Goal: Task Accomplishment & Management: Use online tool/utility

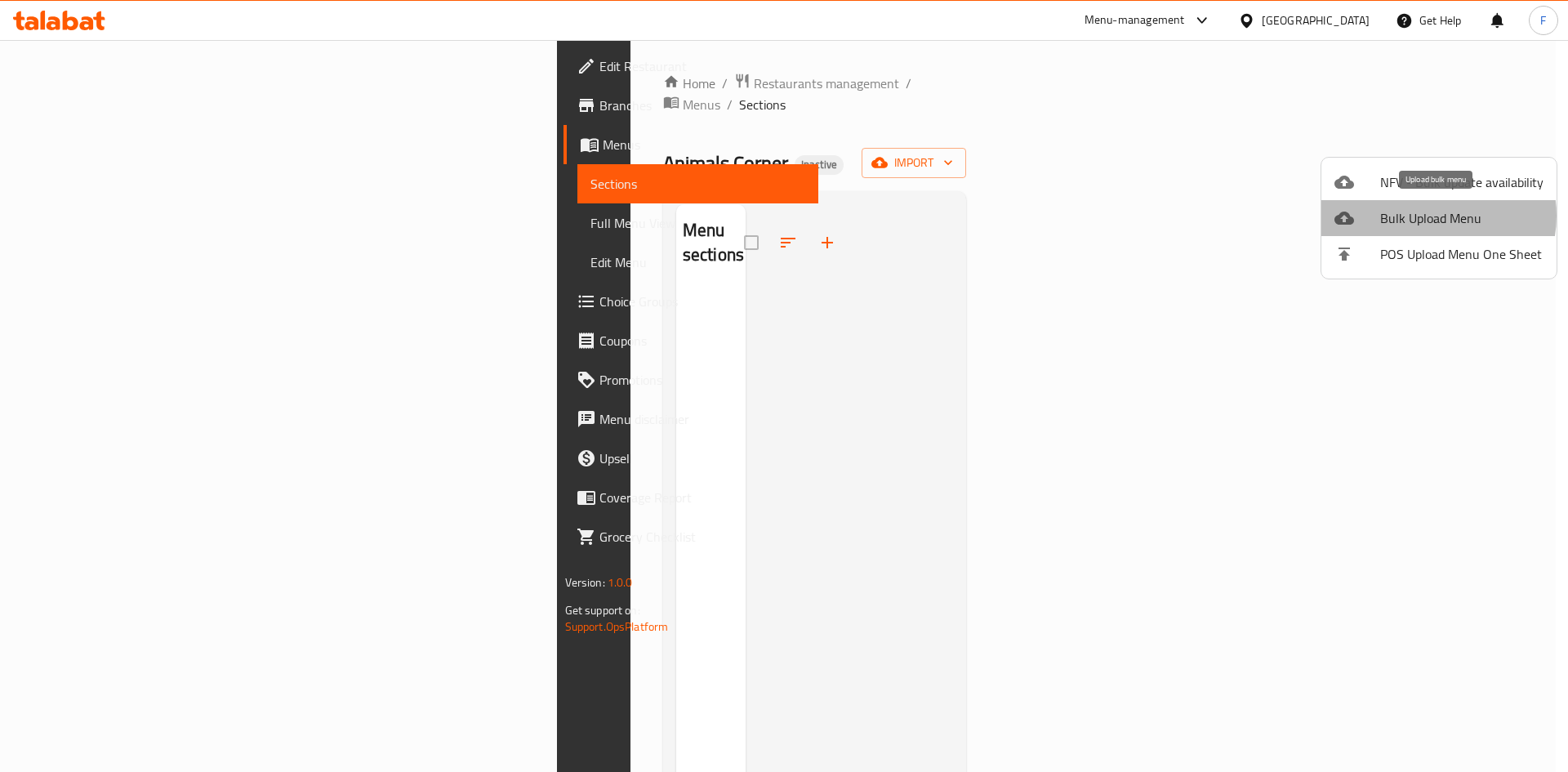
click at [1427, 216] on span "Bulk Upload Menu" at bounding box center [1462, 219] width 164 height 20
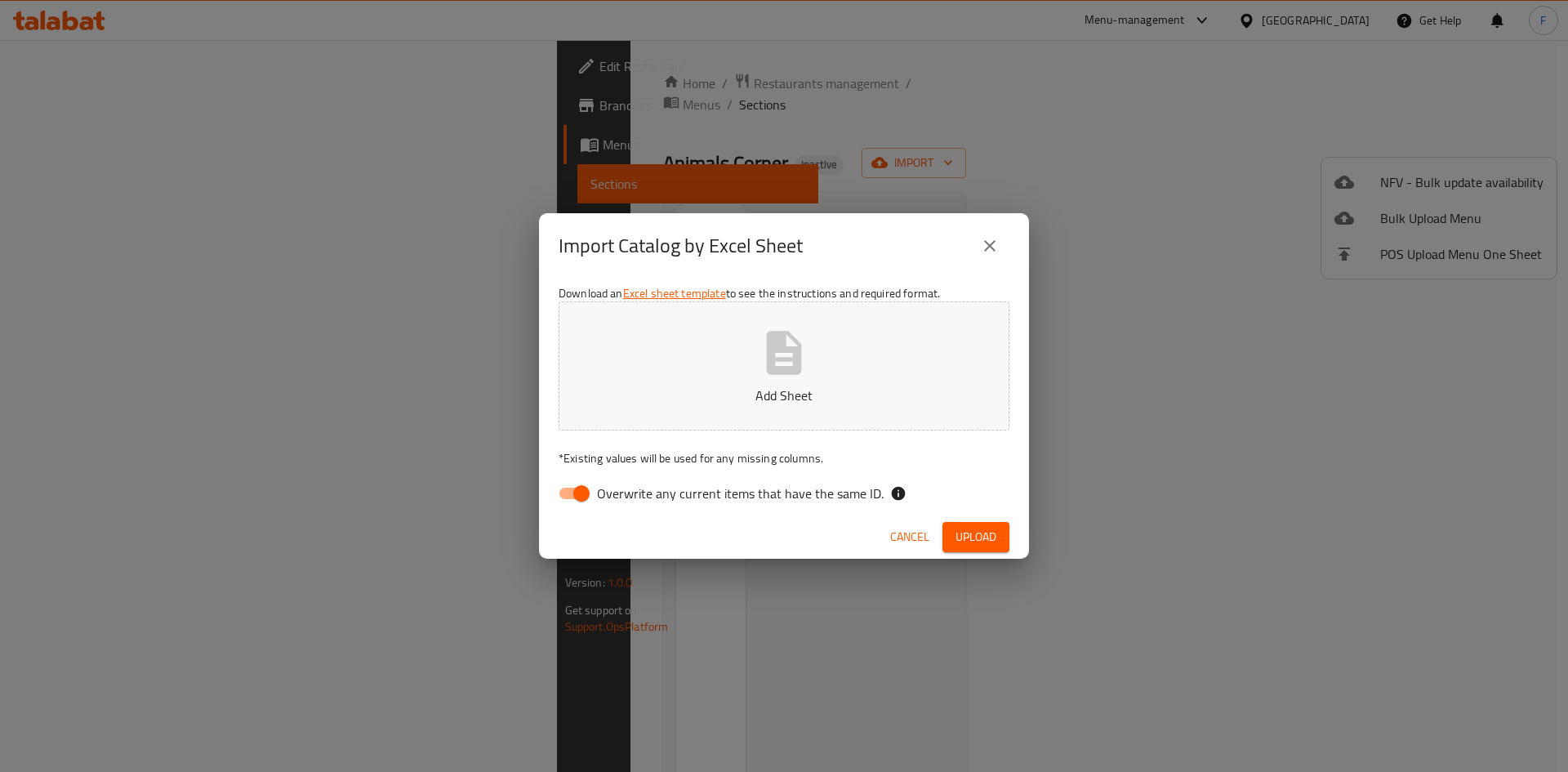
click at [750, 354] on button "Add Sheet" at bounding box center [784, 366] width 451 height 129
click at [966, 544] on span "Upload" at bounding box center [976, 537] width 41 height 20
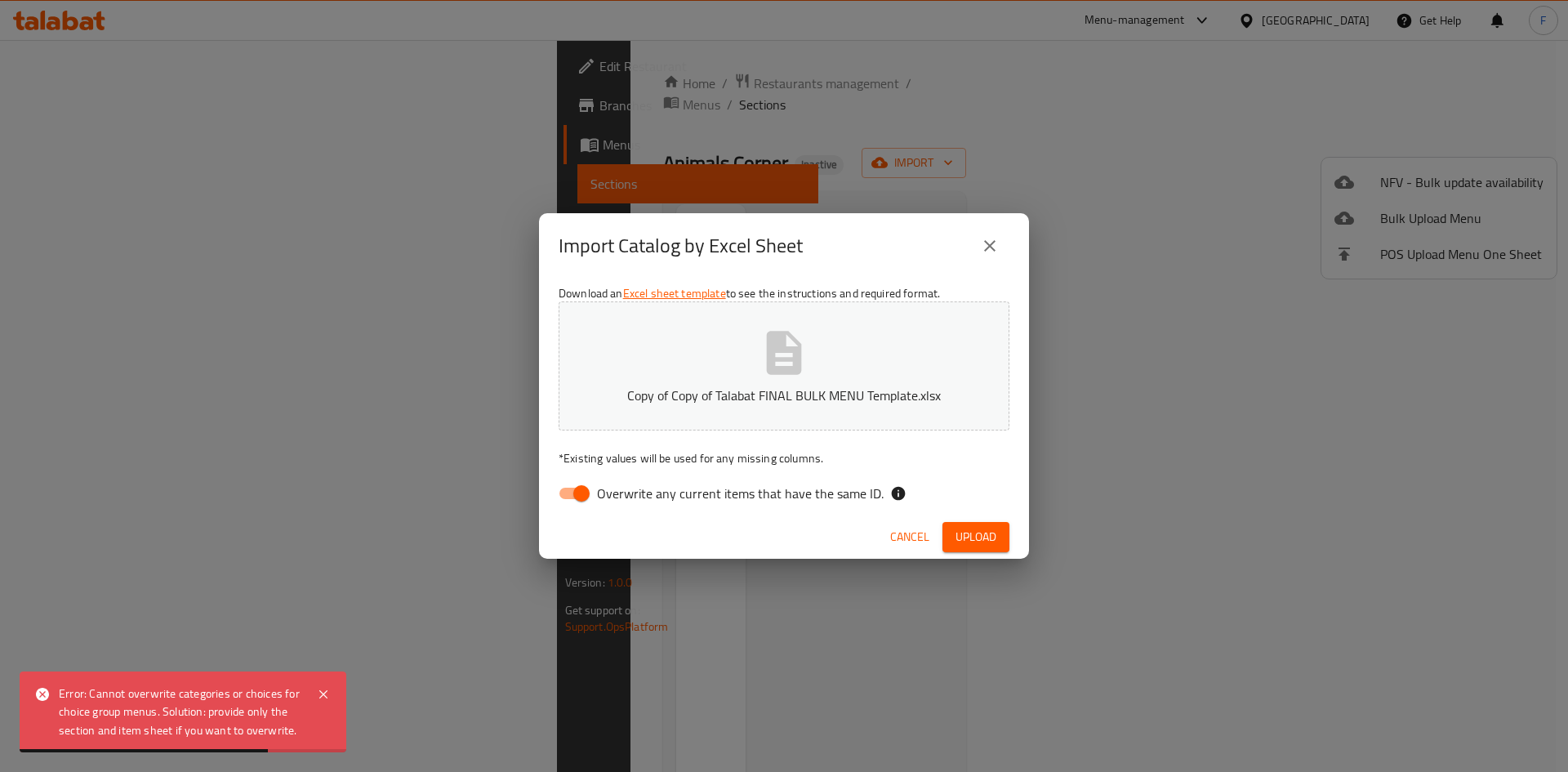
click at [912, 539] on span "Cancel" at bounding box center [910, 537] width 39 height 20
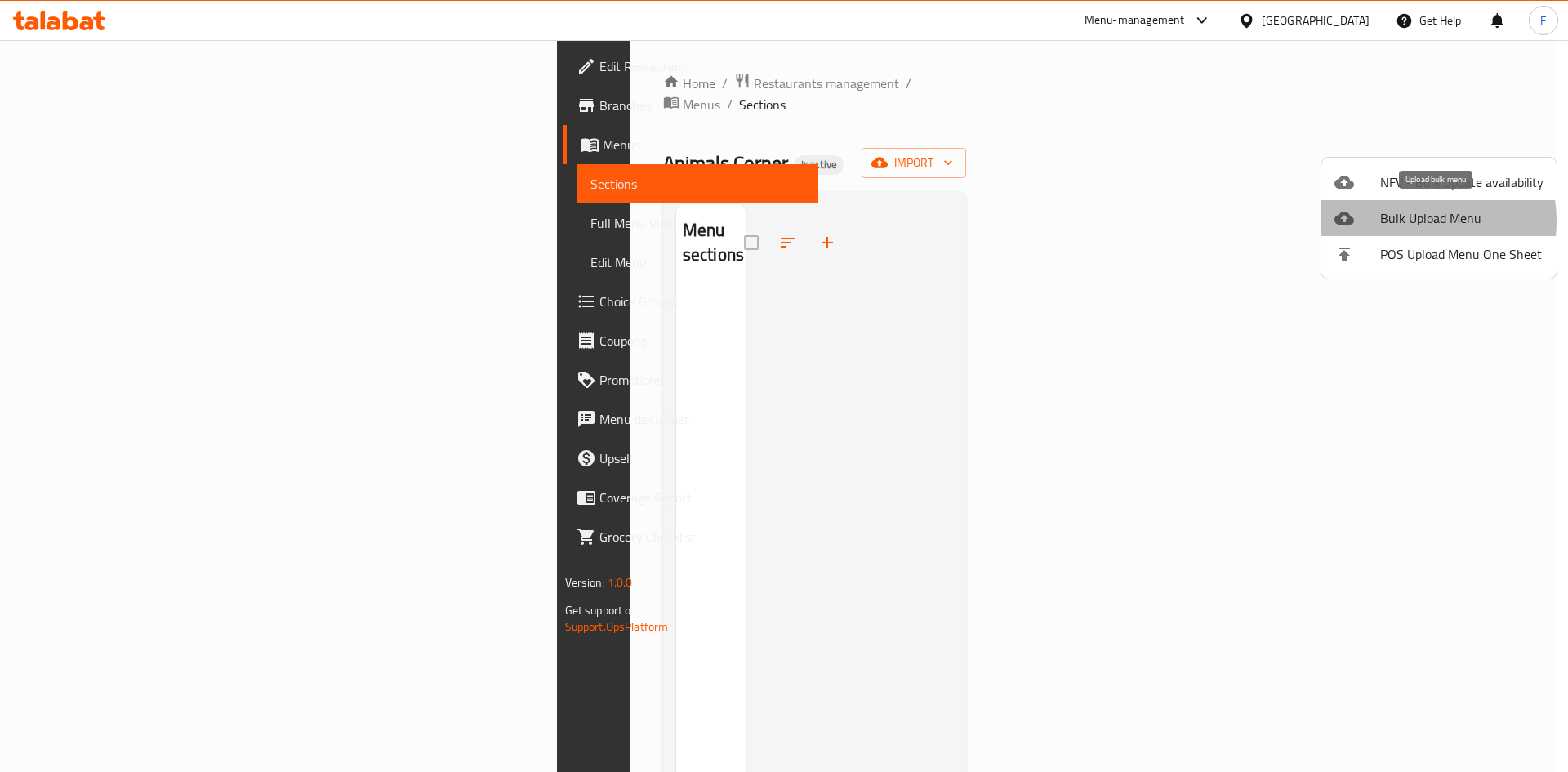
click at [1407, 222] on span "Bulk Upload Menu" at bounding box center [1462, 219] width 164 height 20
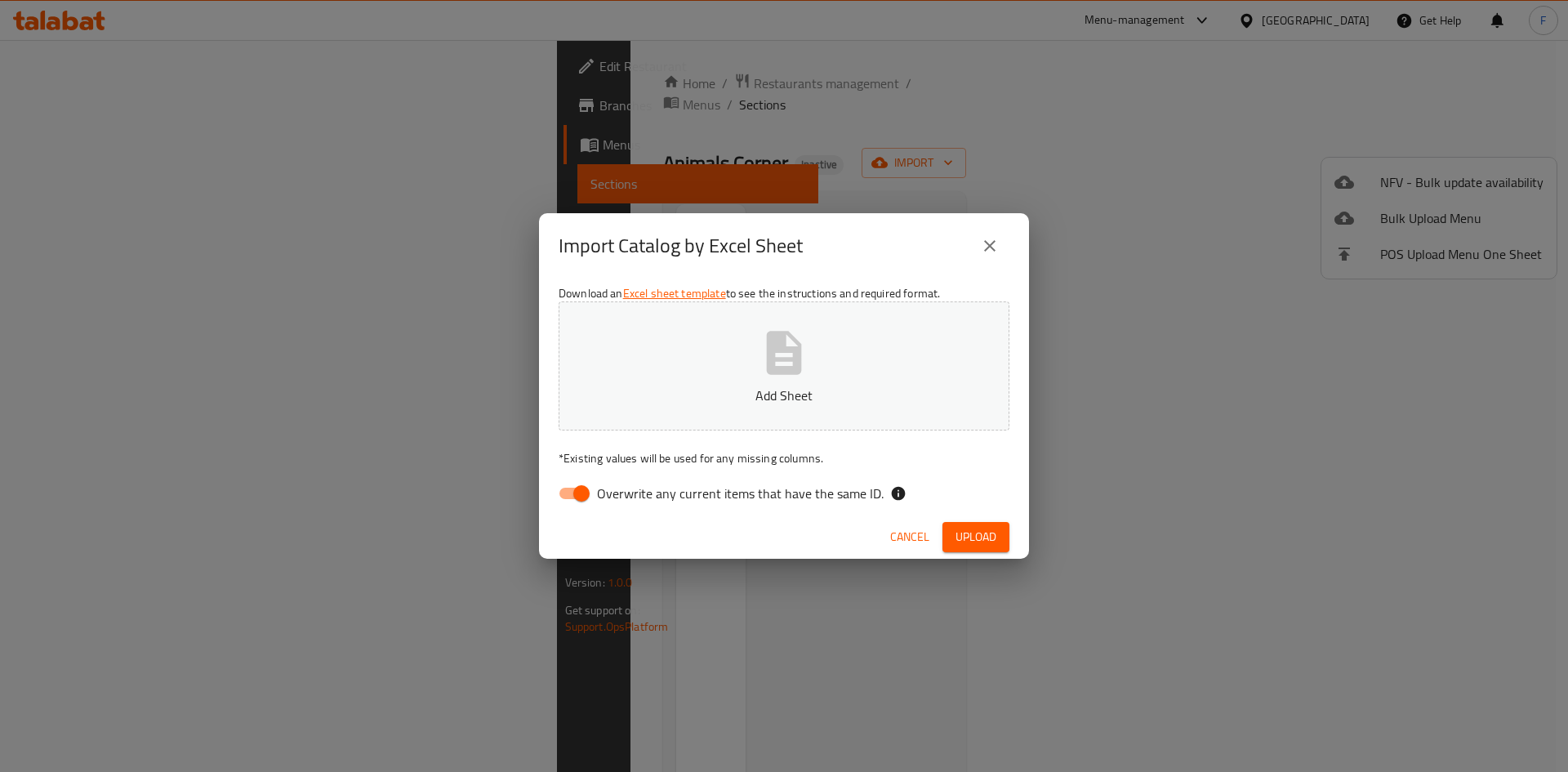
click at [1000, 245] on button "close" at bounding box center [990, 246] width 39 height 39
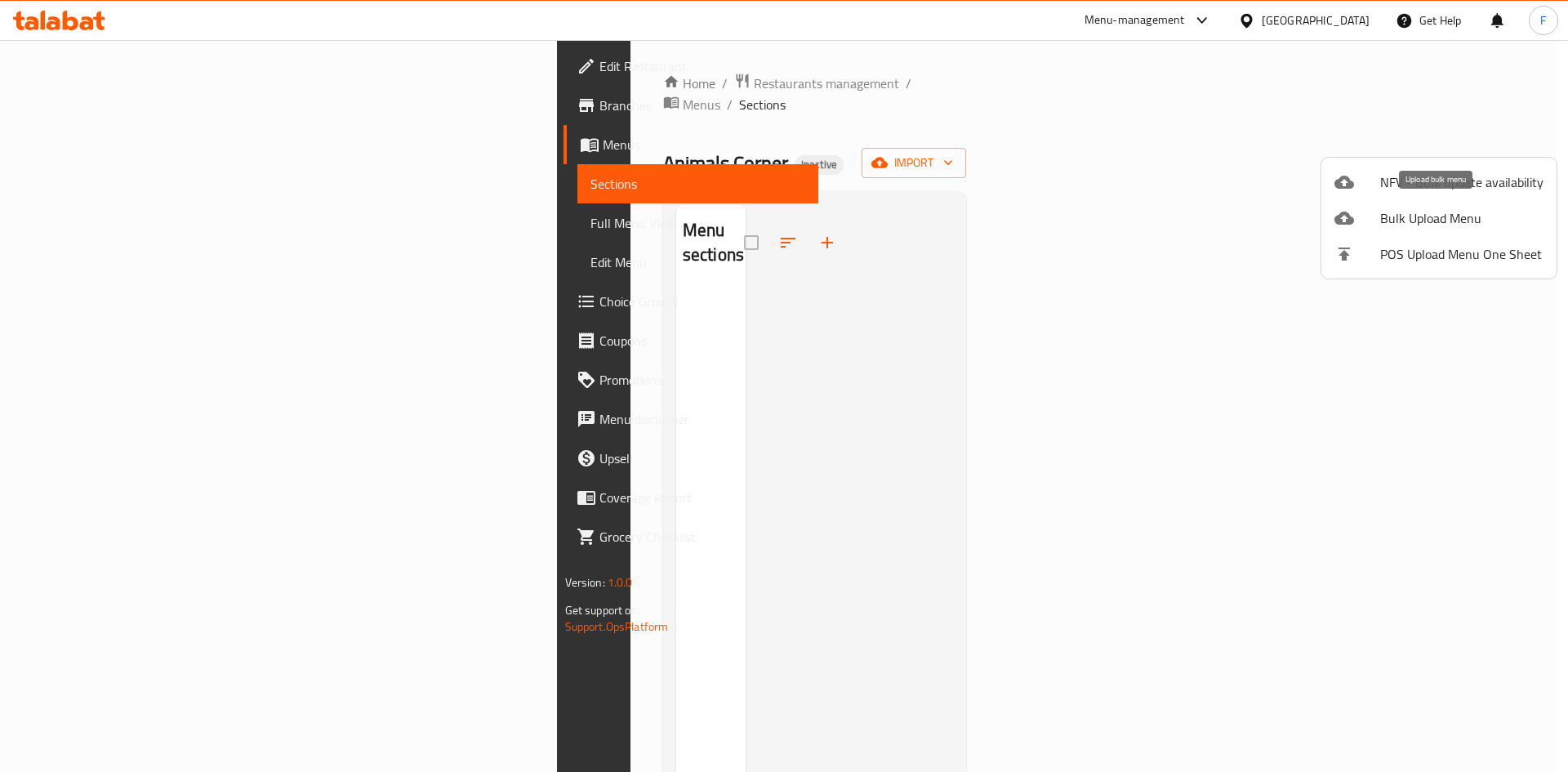
click at [1453, 228] on span "Bulk Upload Menu" at bounding box center [1462, 219] width 164 height 20
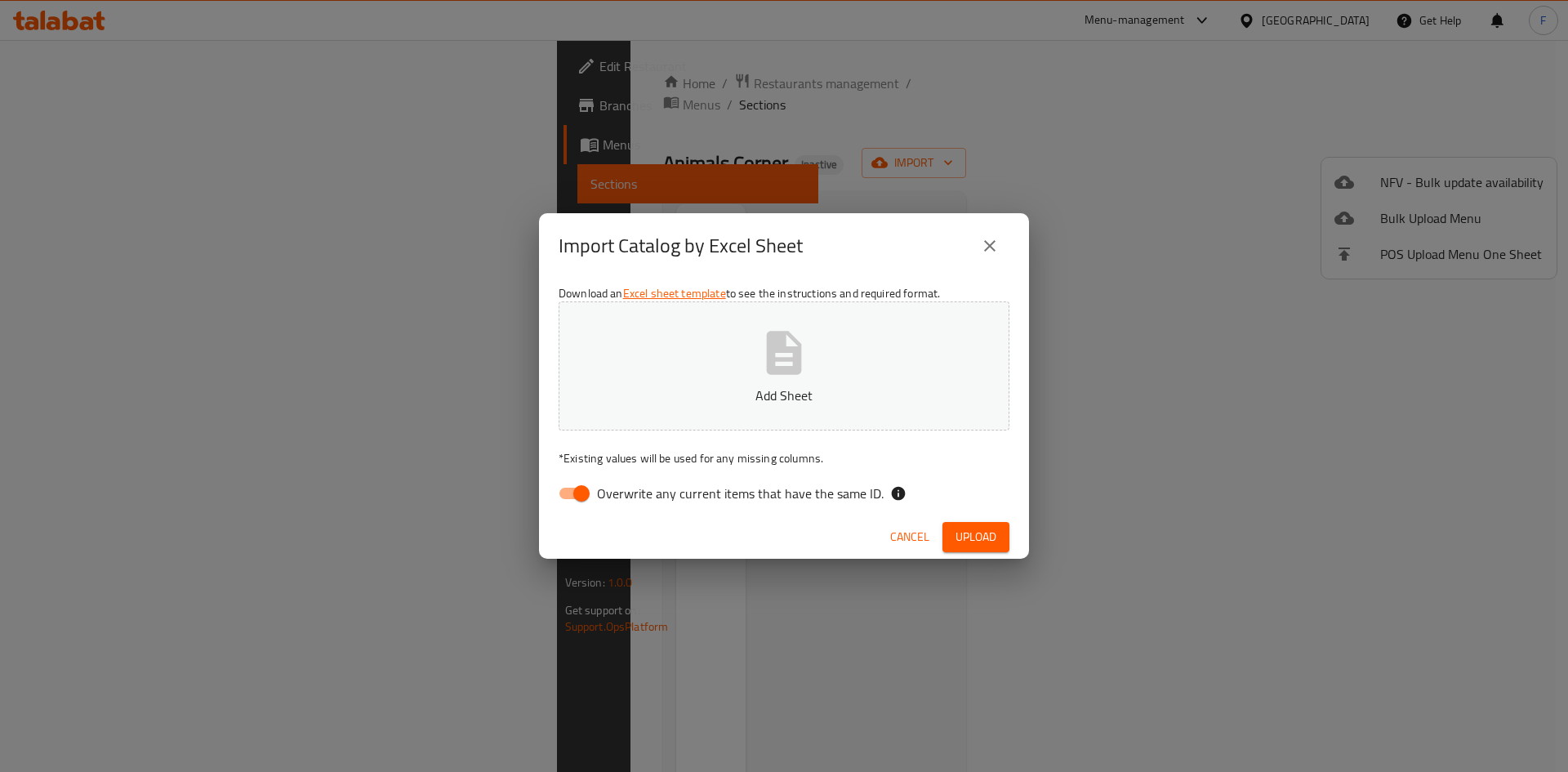
click at [809, 415] on button "Add Sheet" at bounding box center [784, 366] width 451 height 129
click at [576, 494] on input "Overwrite any current items that have the same ID." at bounding box center [582, 494] width 93 height 31
checkbox input "false"
click at [993, 536] on span "Upload" at bounding box center [976, 537] width 41 height 20
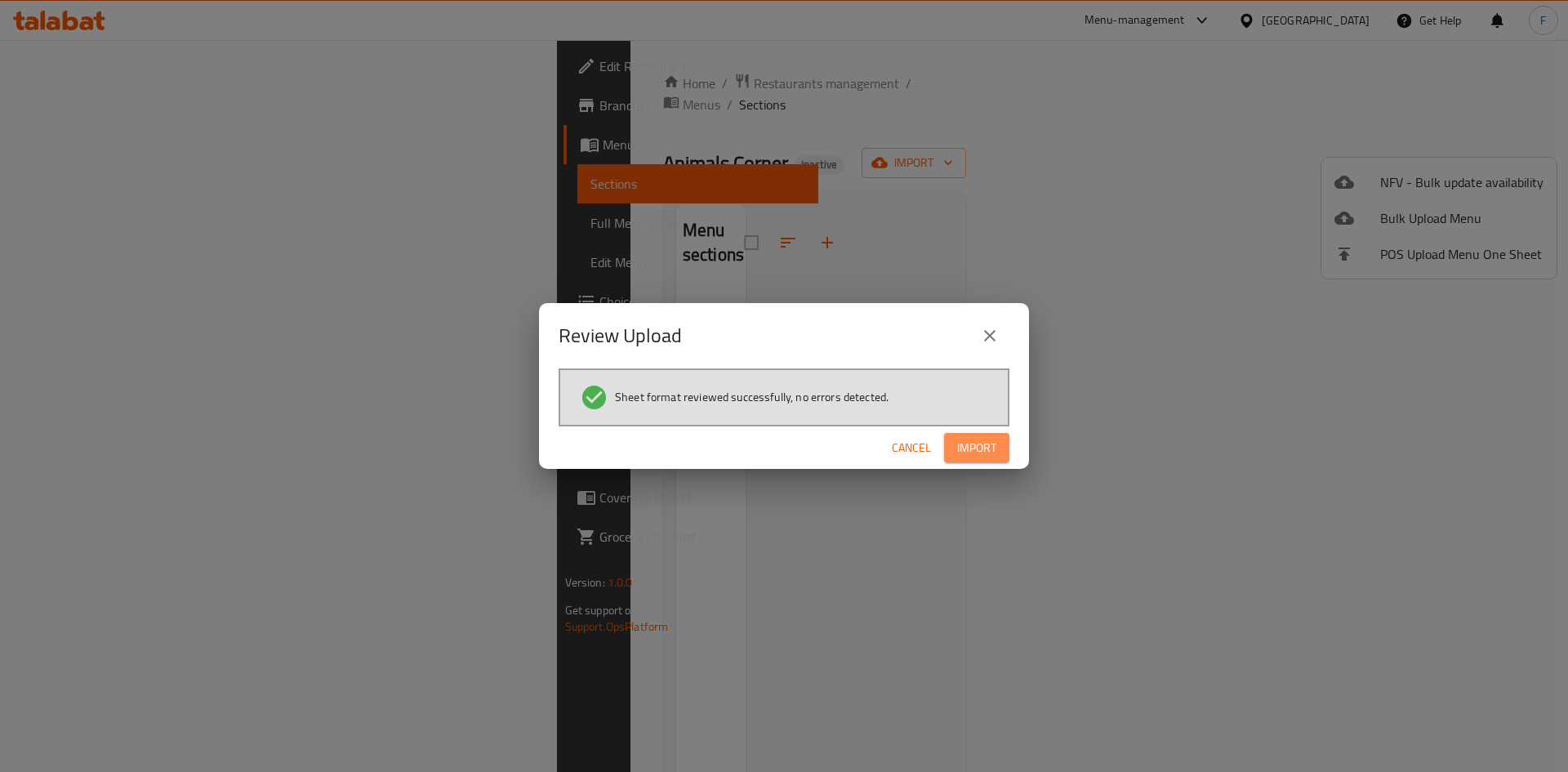
click at [981, 439] on span "Import" at bounding box center [977, 448] width 39 height 20
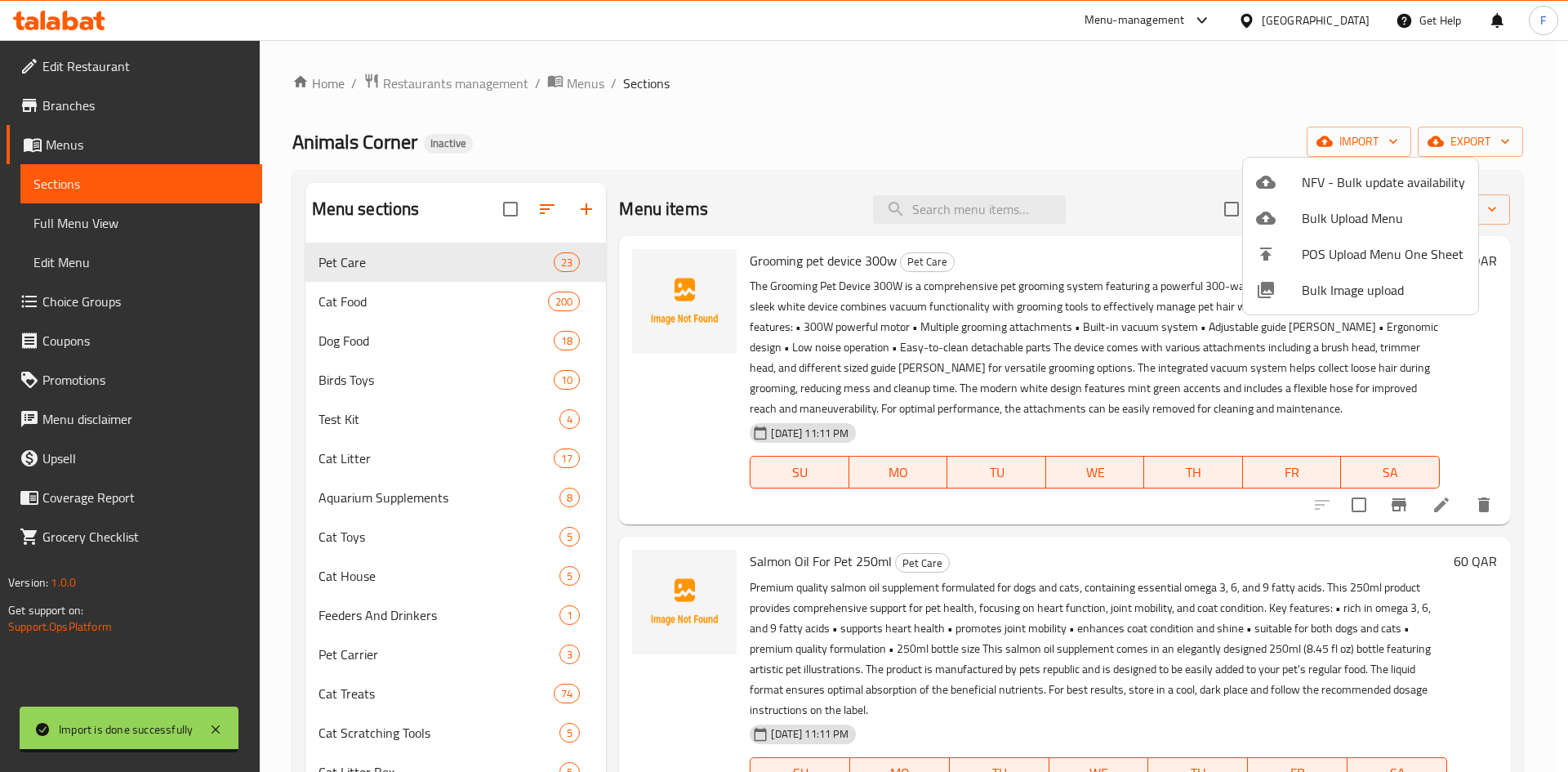
click at [86, 223] on div at bounding box center [784, 386] width 1568 height 772
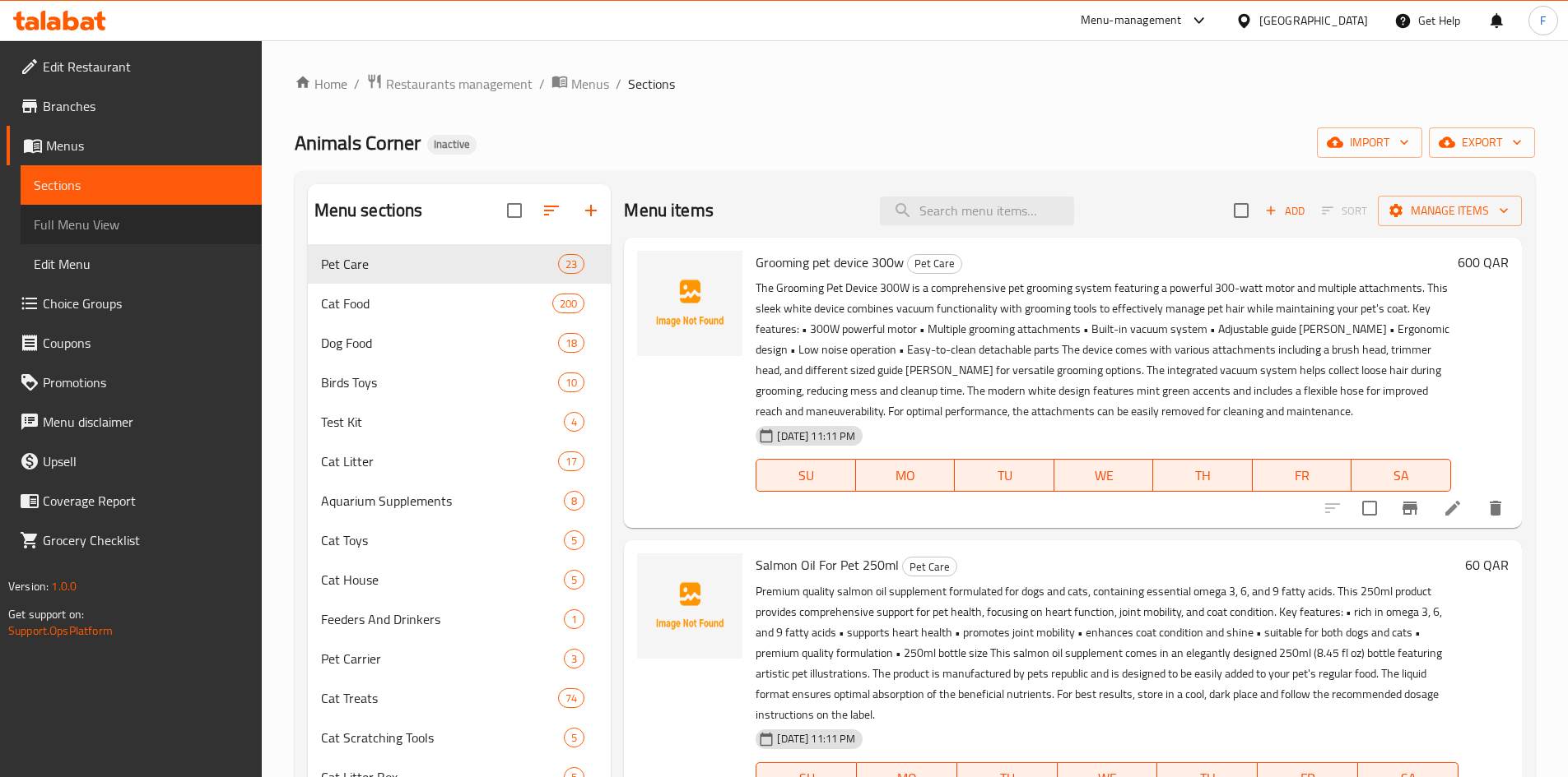
click at [87, 224] on span "Full Menu View" at bounding box center [141, 225] width 215 height 20
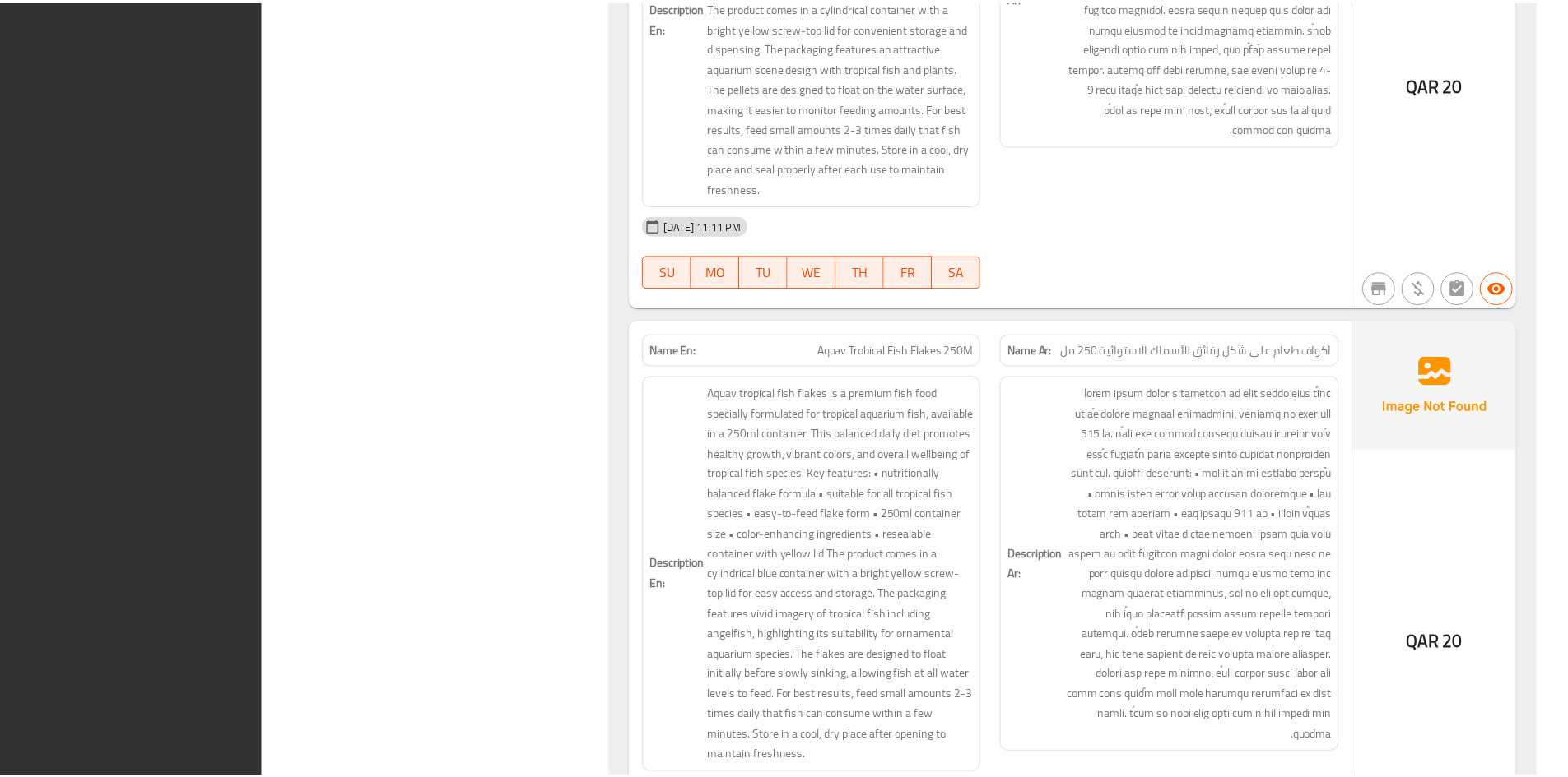
scroll to position [231694, 0]
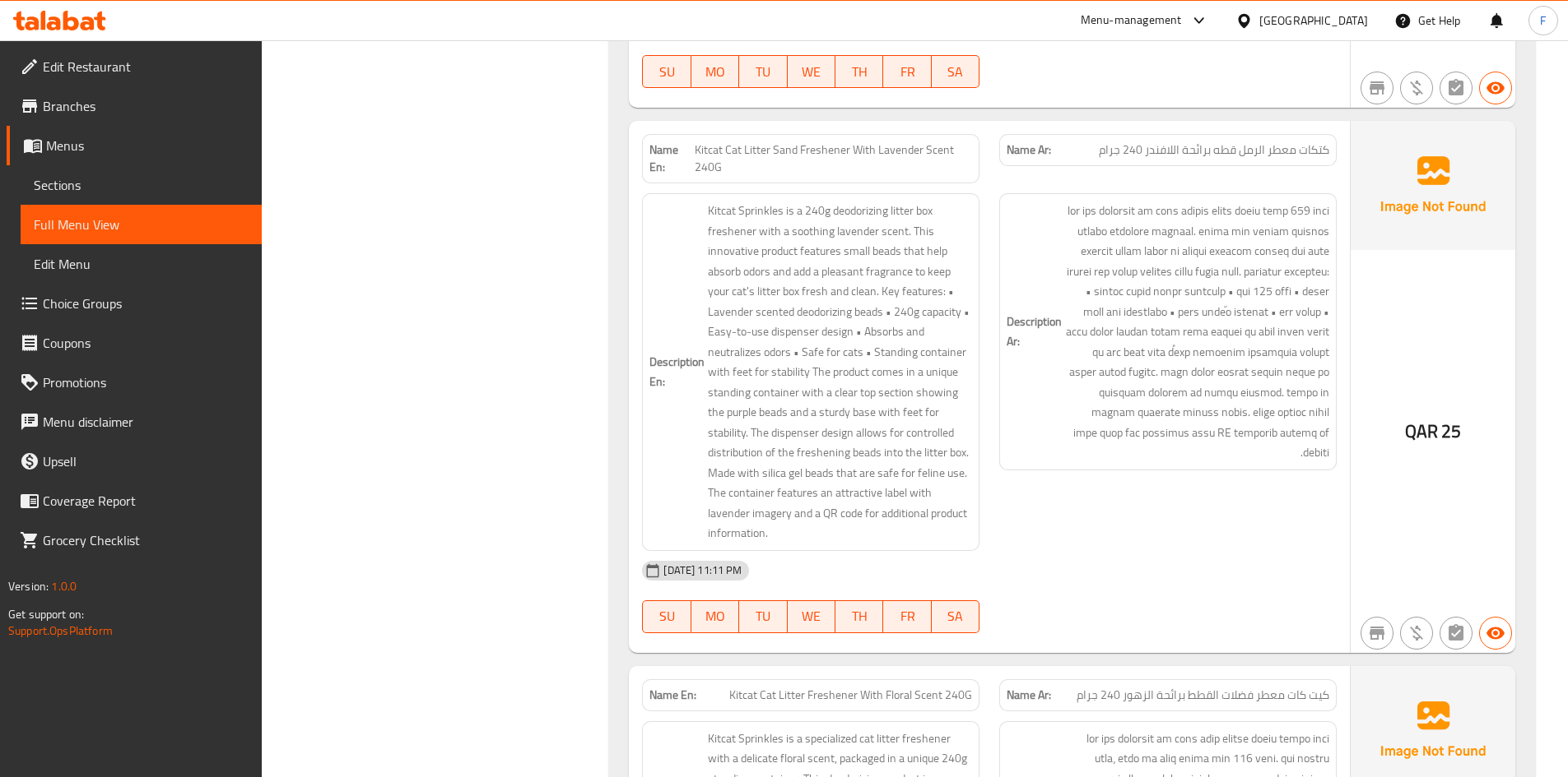
scroll to position [146016, 0]
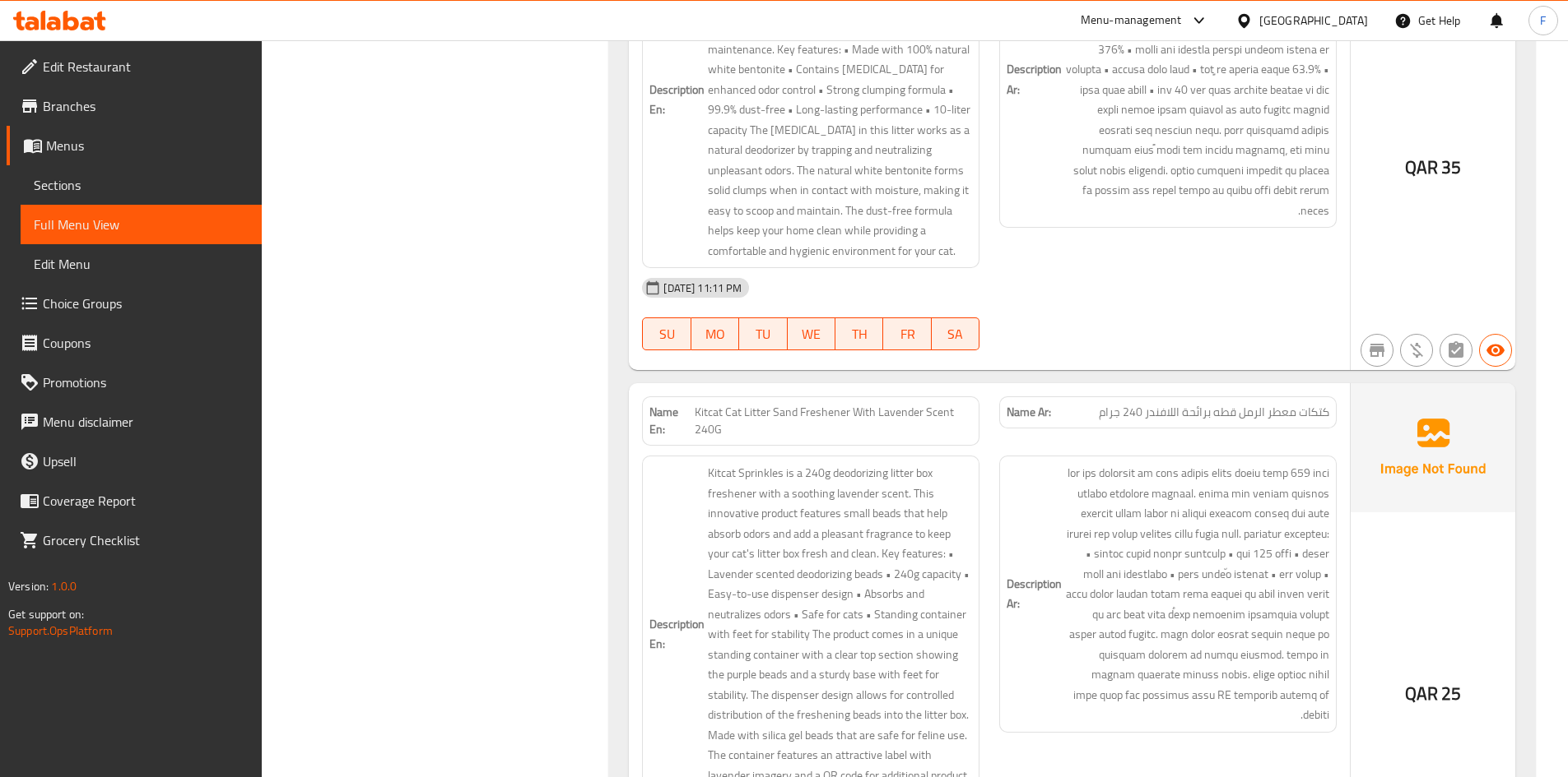
click at [77, 180] on span "Sections" at bounding box center [141, 185] width 215 height 20
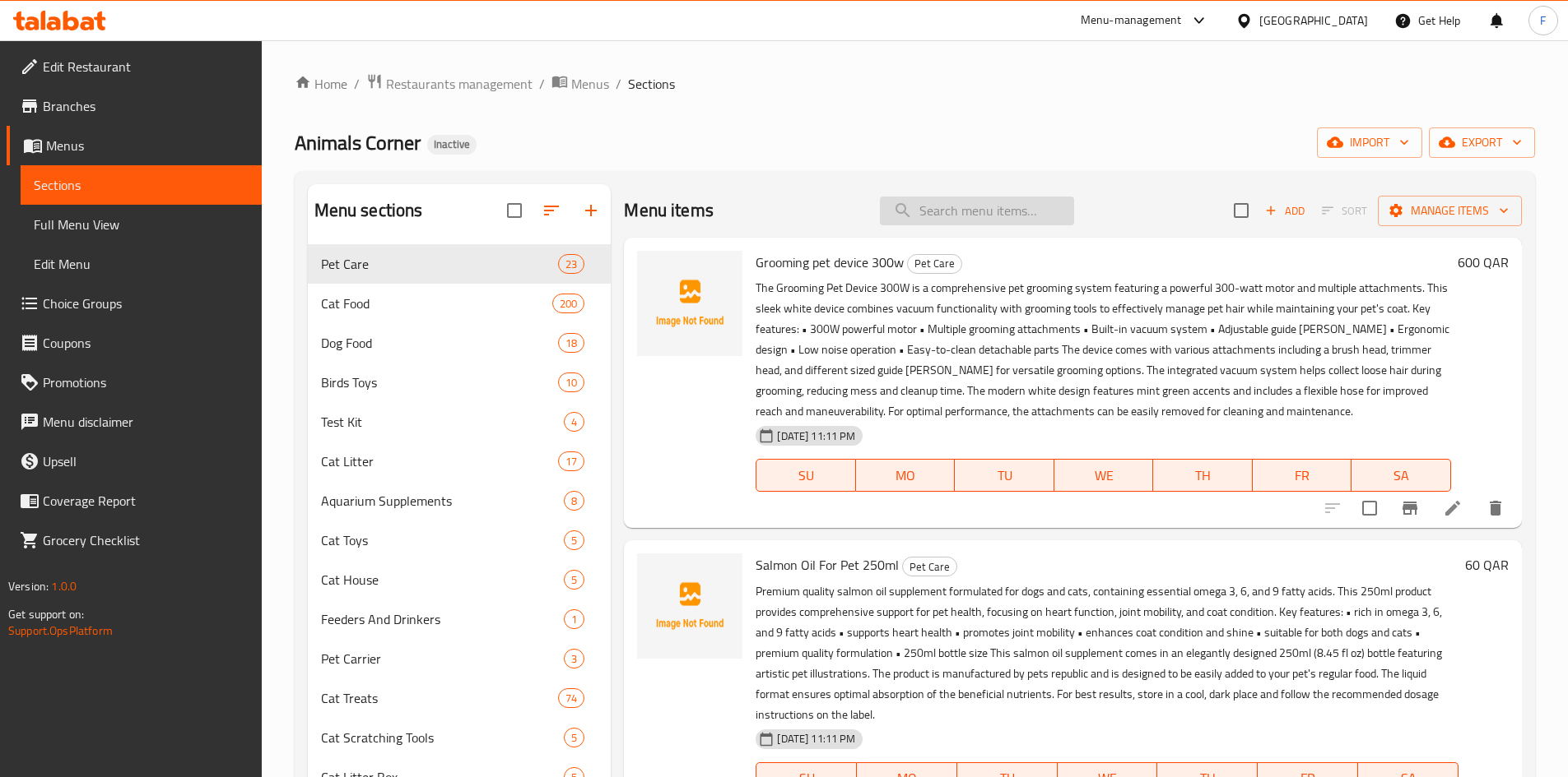
click at [998, 211] on input "search" at bounding box center [977, 211] width 195 height 29
paste input "Kitcatcat"
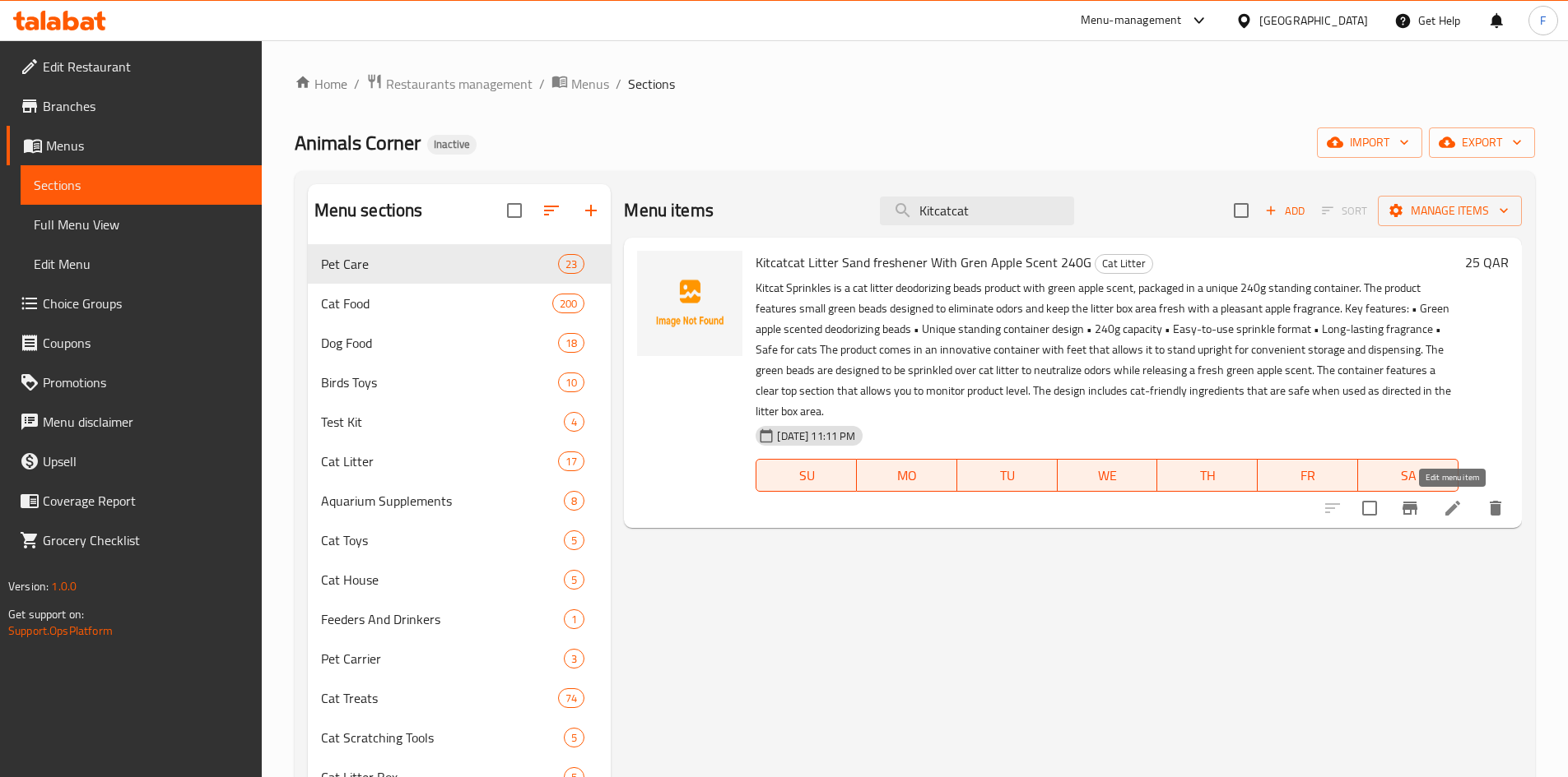
type input "Kitcatcat"
click at [1449, 517] on icon at bounding box center [1453, 508] width 20 height 20
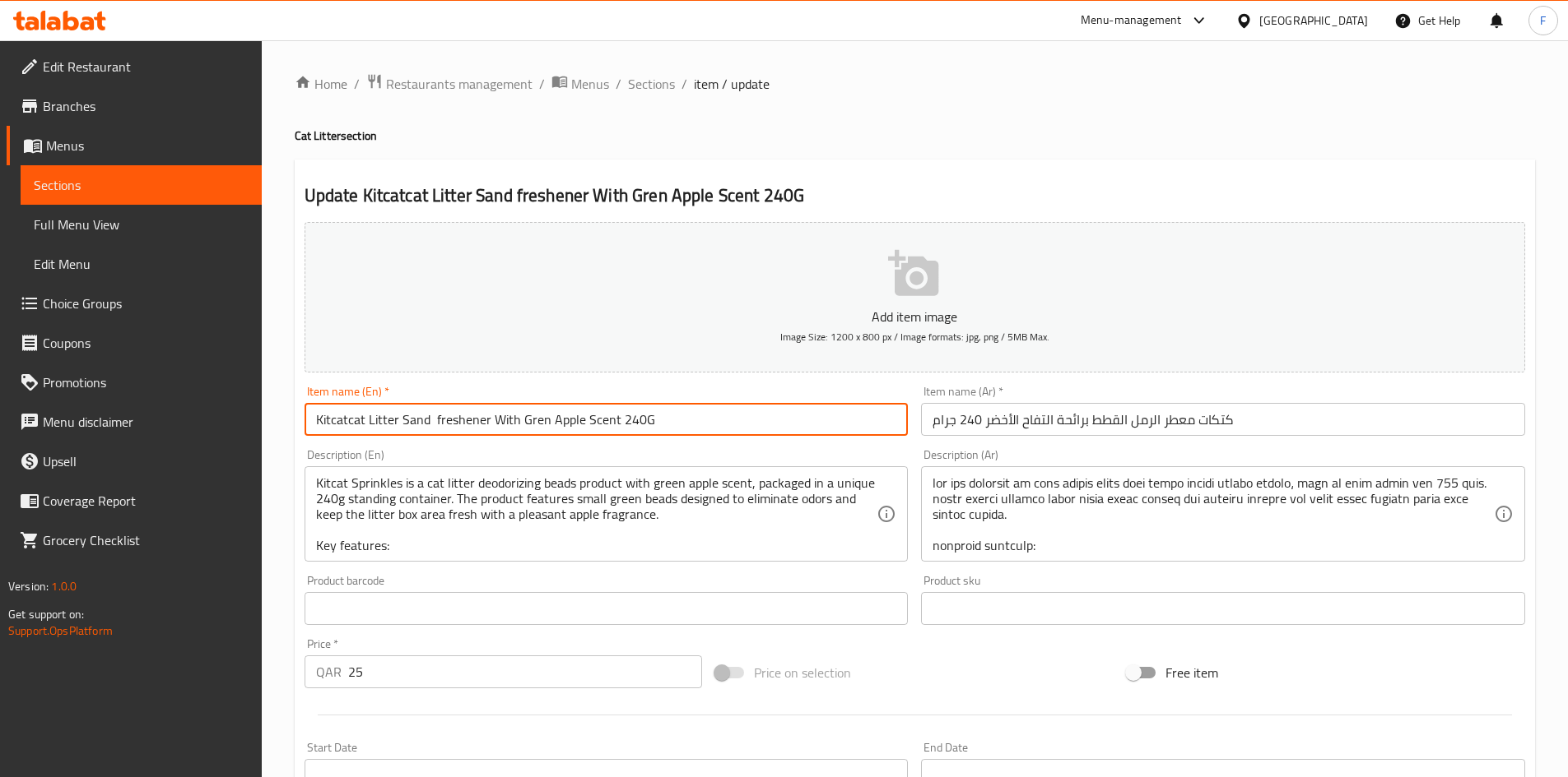
click at [347, 420] on input "Kitcatcat Litter Sand freshener With Gren Apple Scent 240G" at bounding box center [606, 419] width 604 height 33
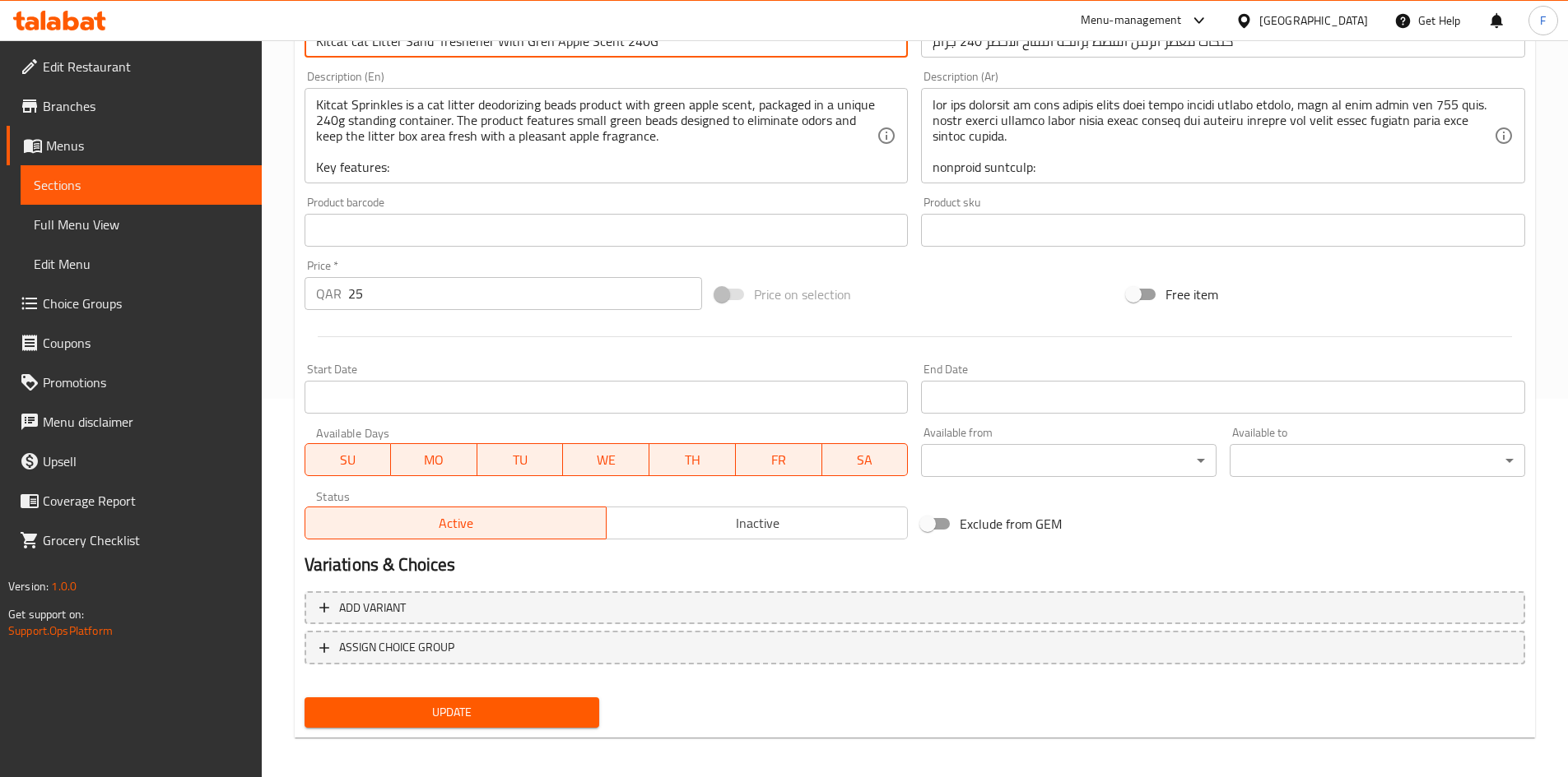
scroll to position [385, 0]
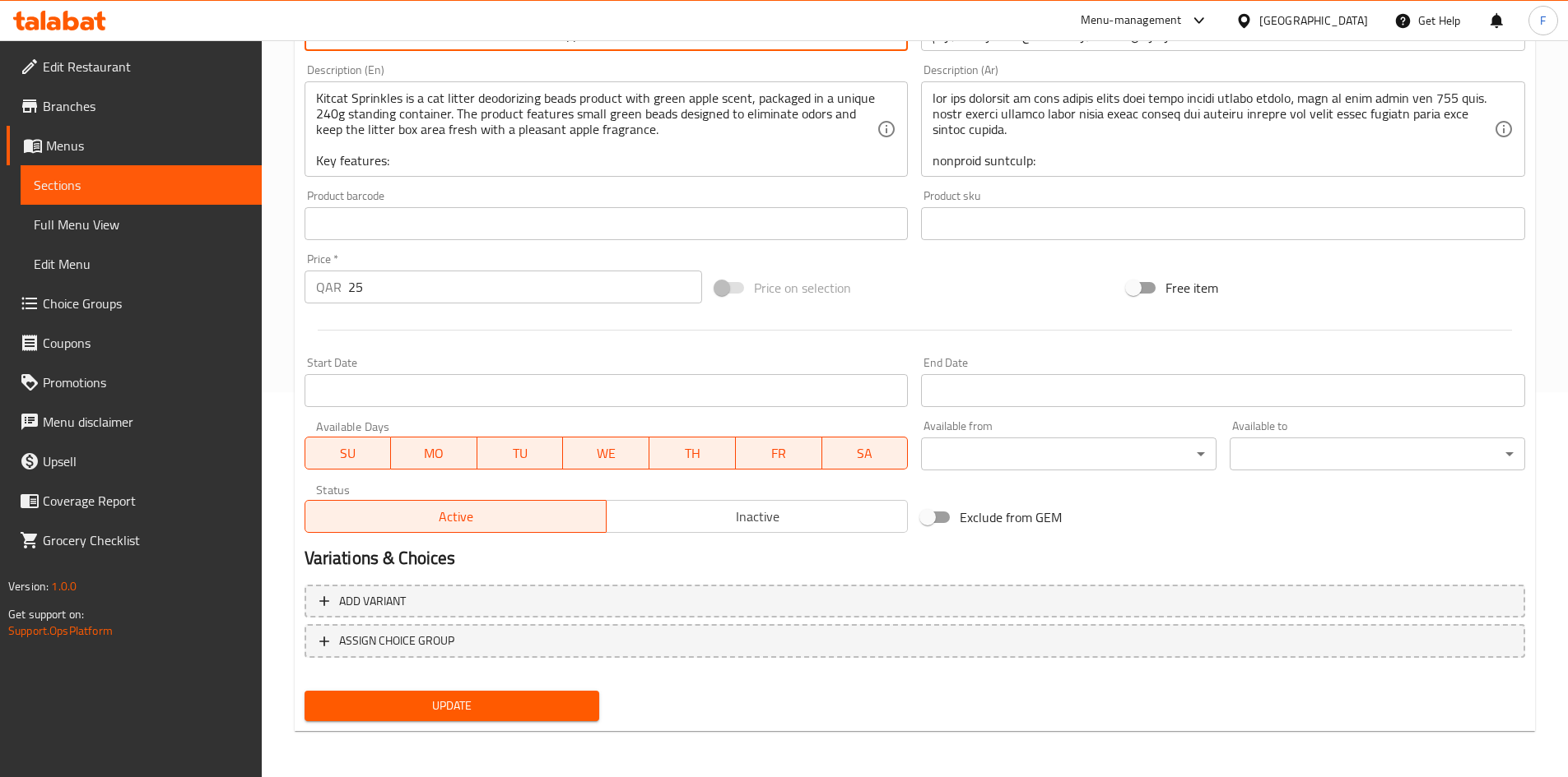
type input "Kitcat cat Litter Sand freshener With Gren Apple Scent 240G"
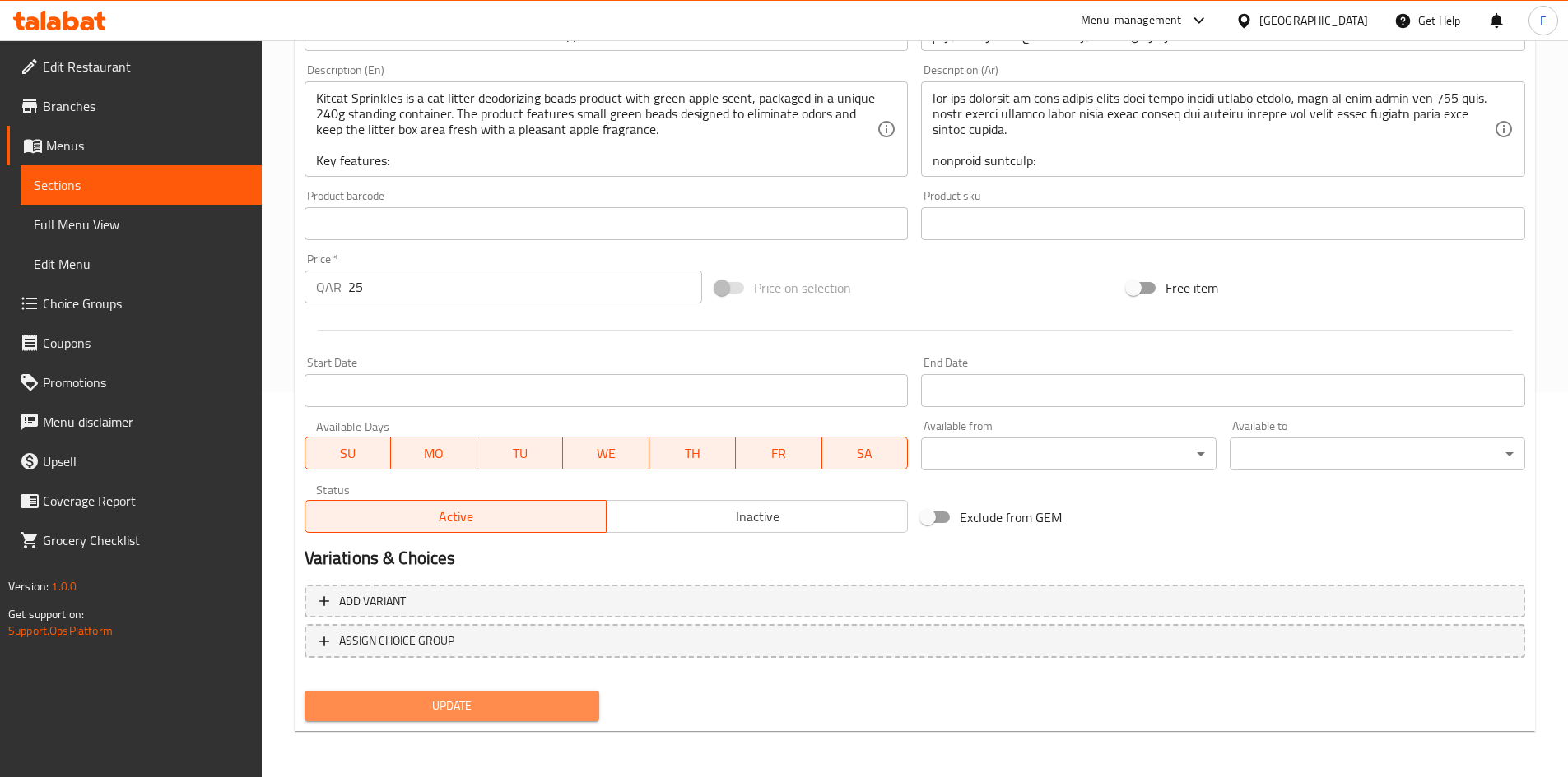
click at [466, 709] on span "Update" at bounding box center [452, 705] width 269 height 21
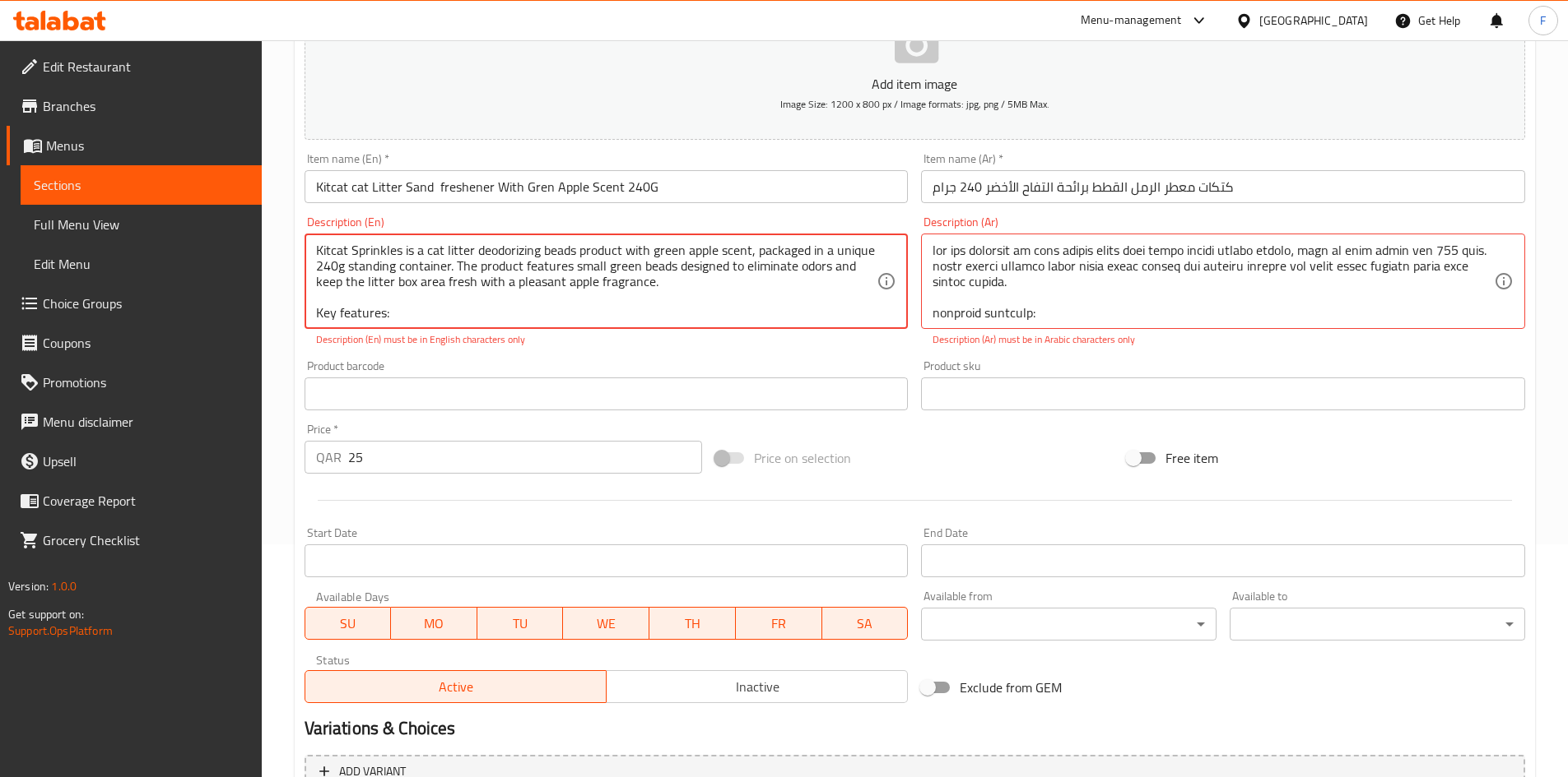
scroll to position [221, 0]
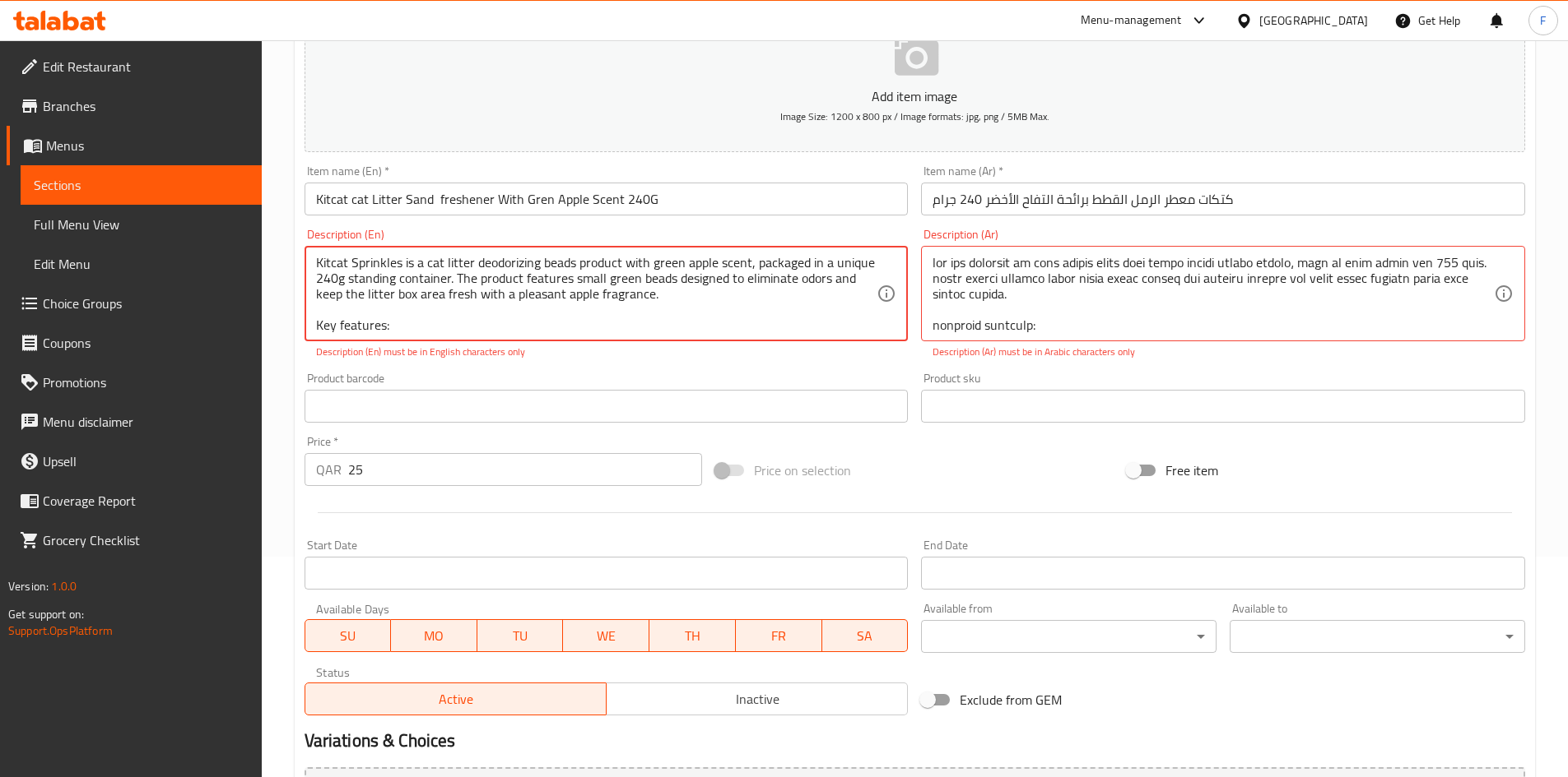
click at [691, 323] on textarea "Kitcat Sprinkles is a cat litter deodorizing beads product with green apple sce…" at bounding box center [596, 293] width 561 height 78
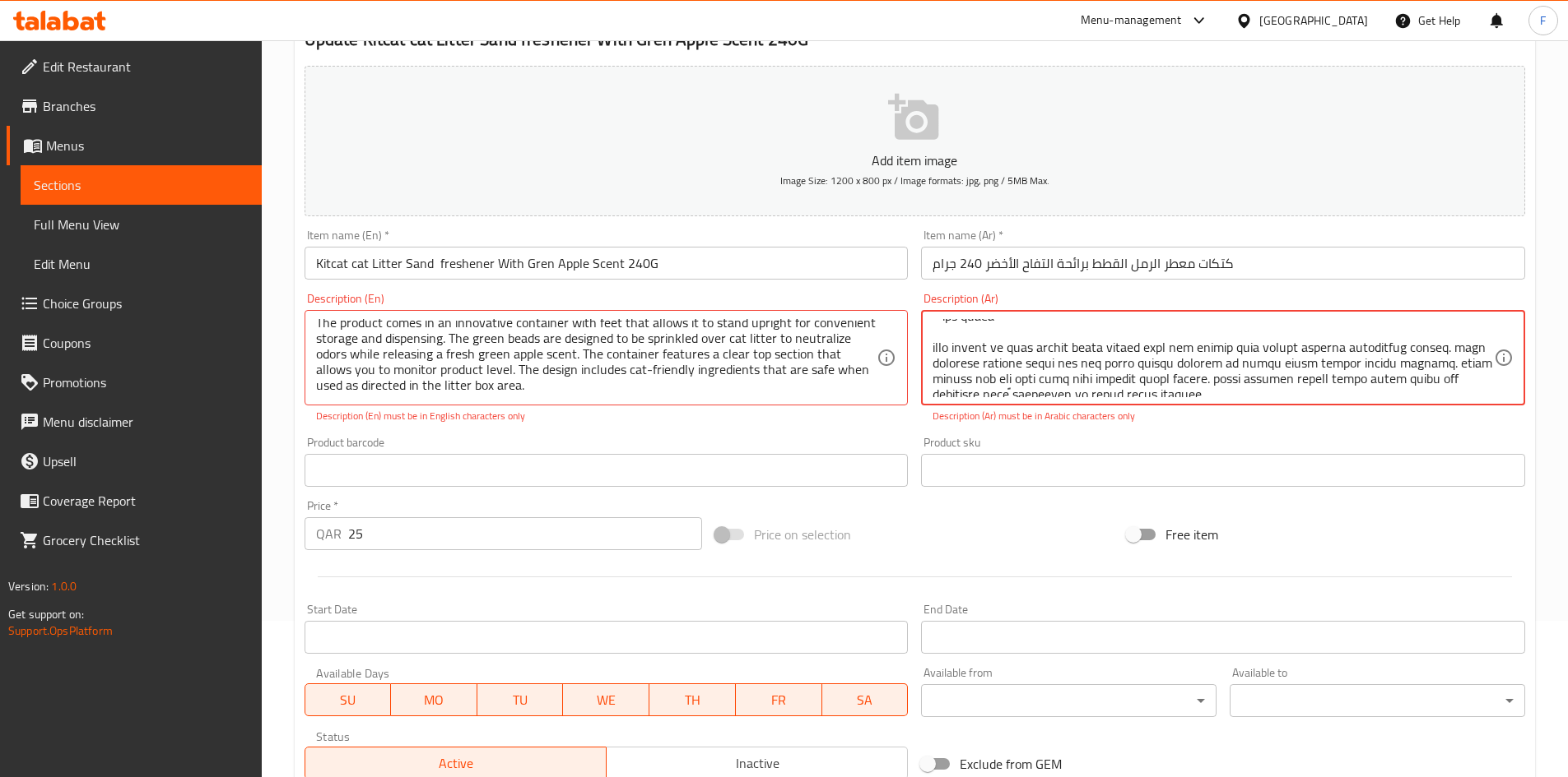
scroll to position [176, 0]
drag, startPoint x: 1045, startPoint y: 348, endPoint x: 1032, endPoint y: 413, distance: 66.3
click at [1043, 381] on textarea at bounding box center [1213, 358] width 561 height 78
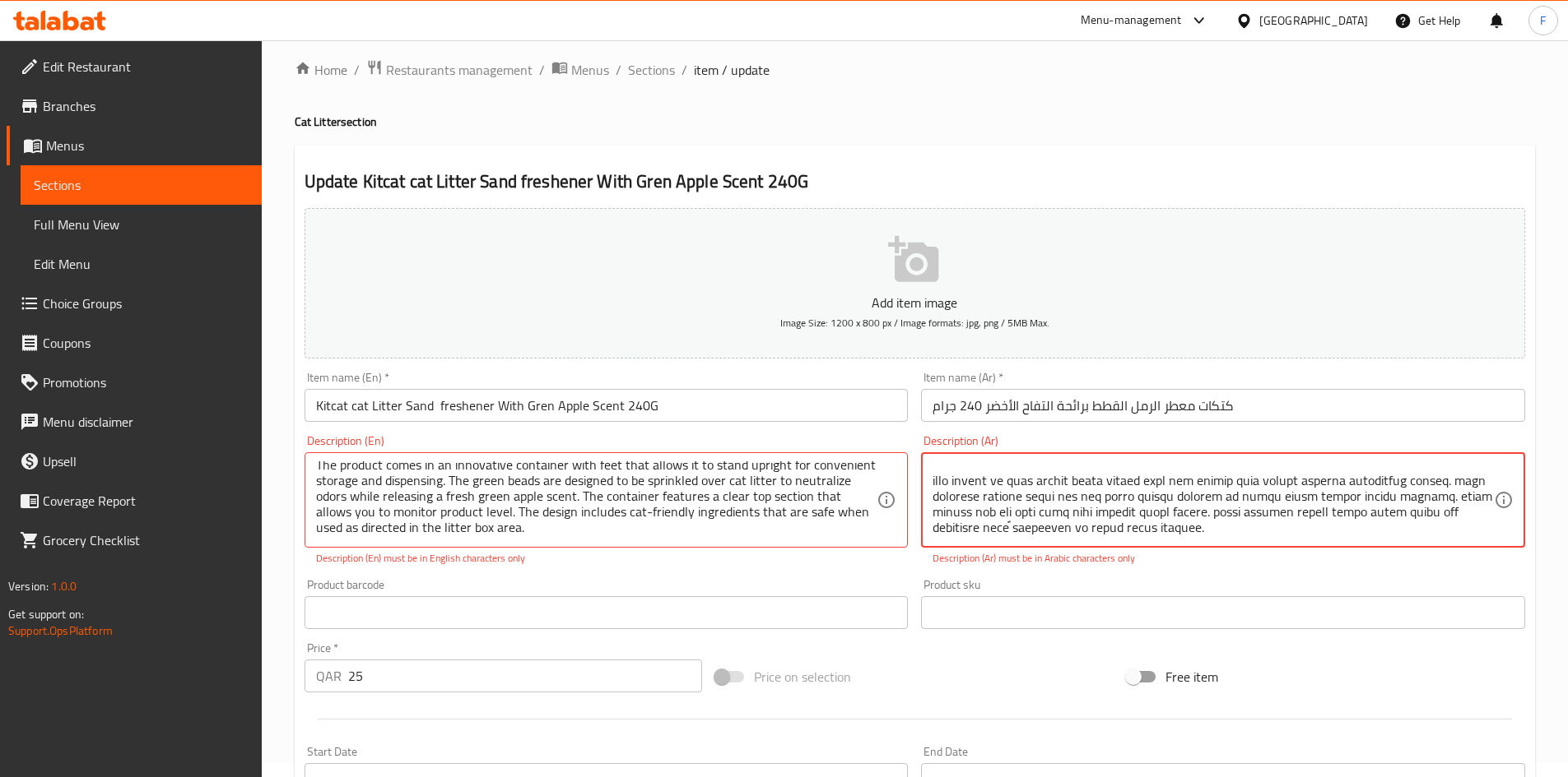
scroll to position [0, 0]
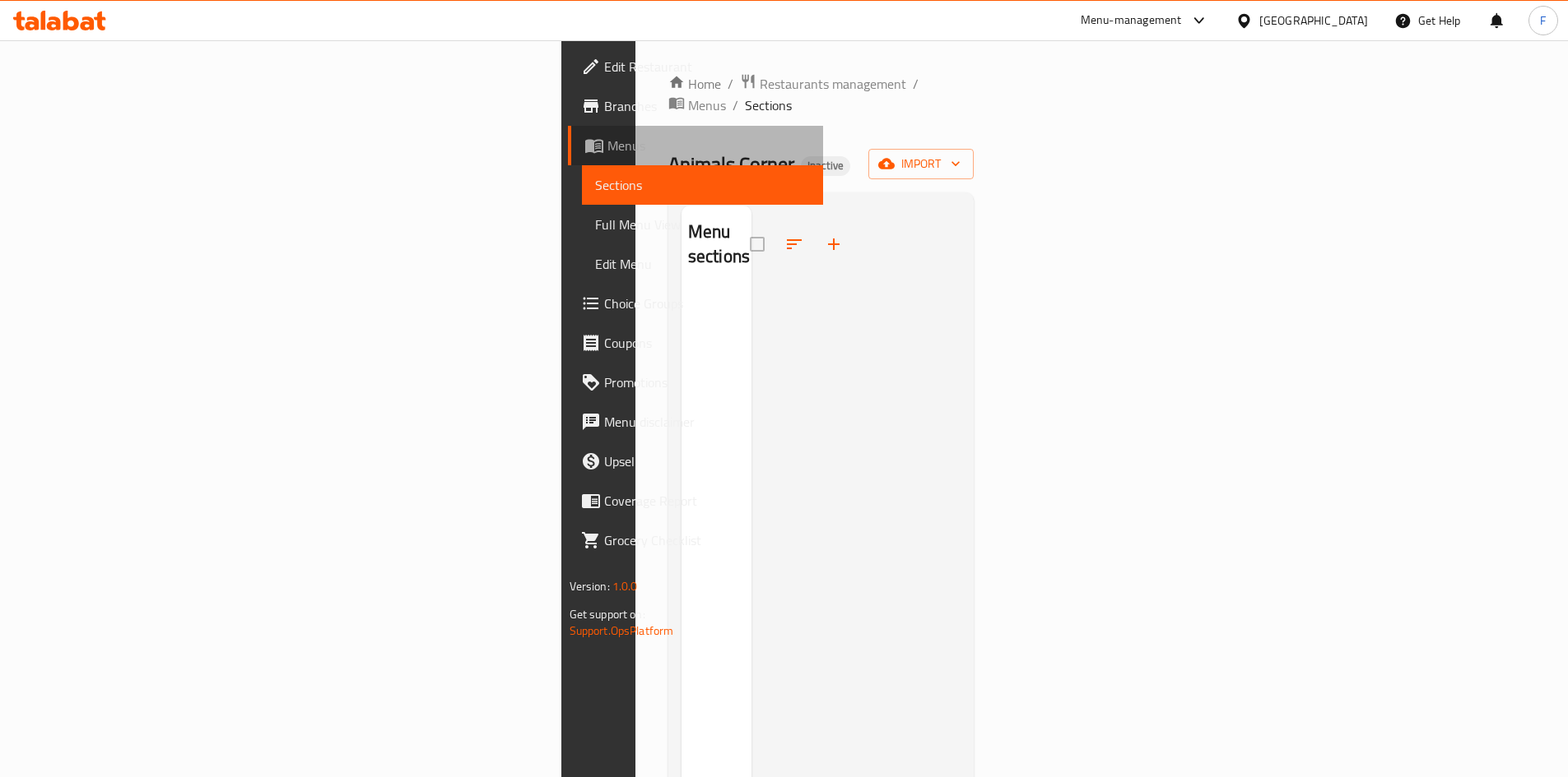
click at [608, 145] on span "Menus" at bounding box center [709, 146] width 203 height 20
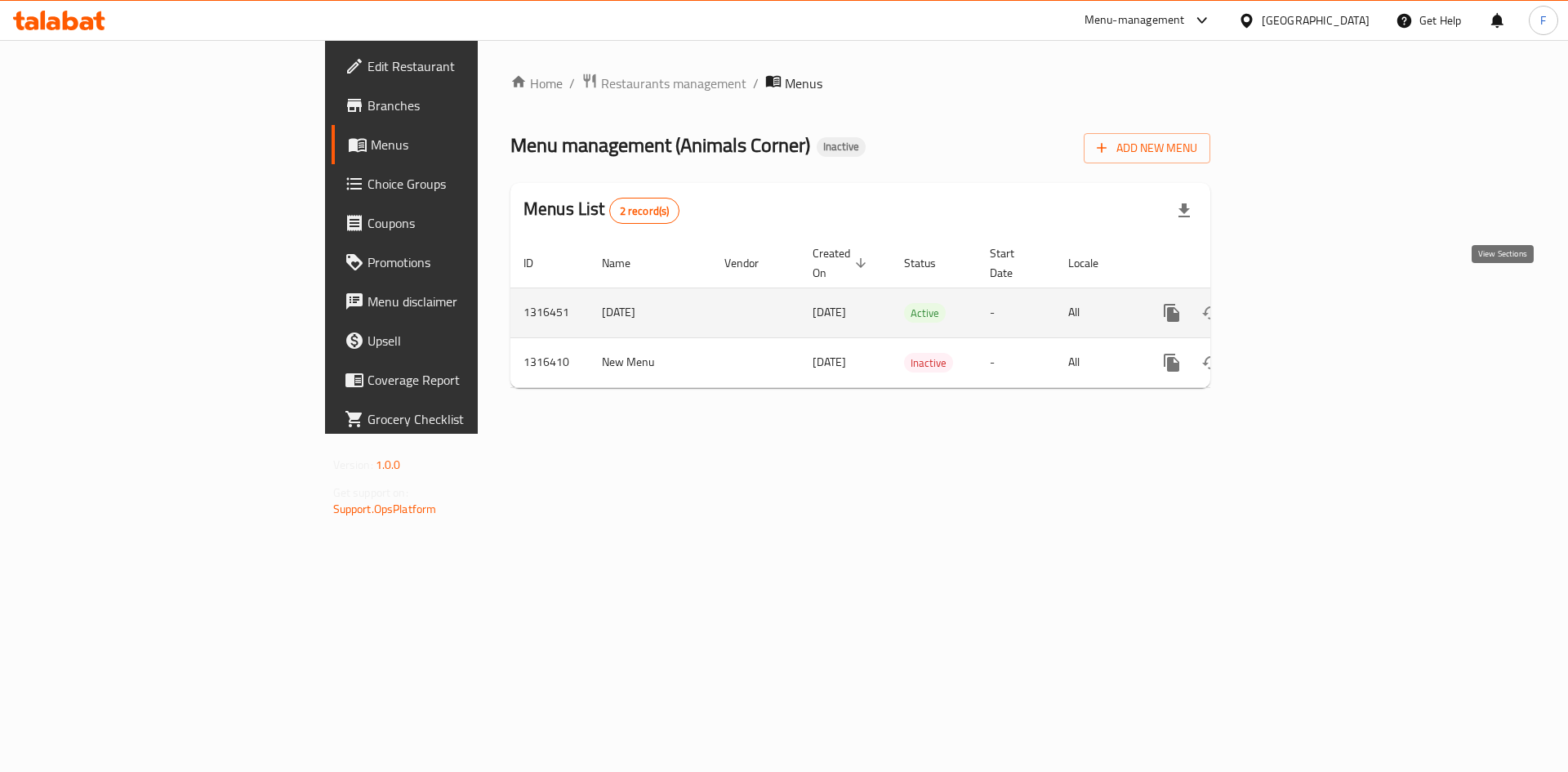
click at [1300, 303] on icon "enhanced table" at bounding box center [1290, 313] width 20 height 20
